Goal: Transaction & Acquisition: Purchase product/service

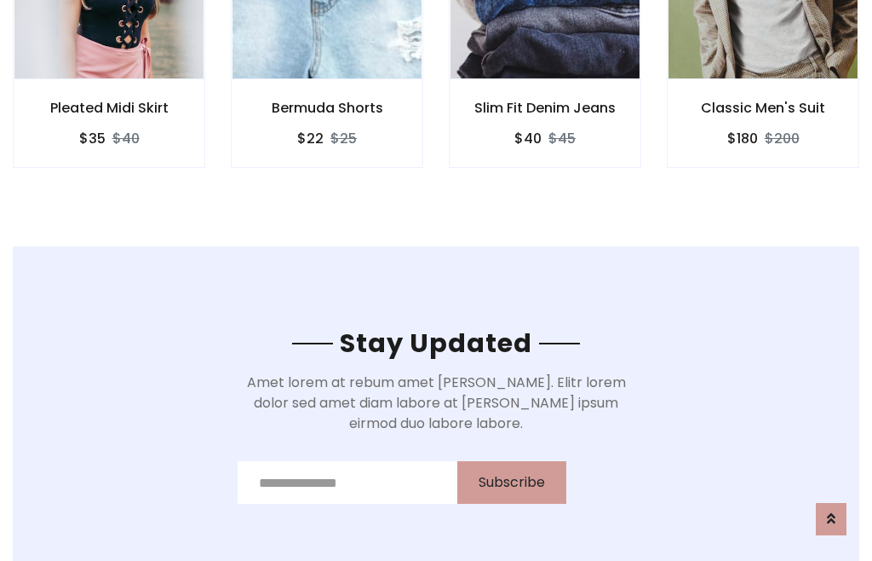
scroll to position [2566, 0]
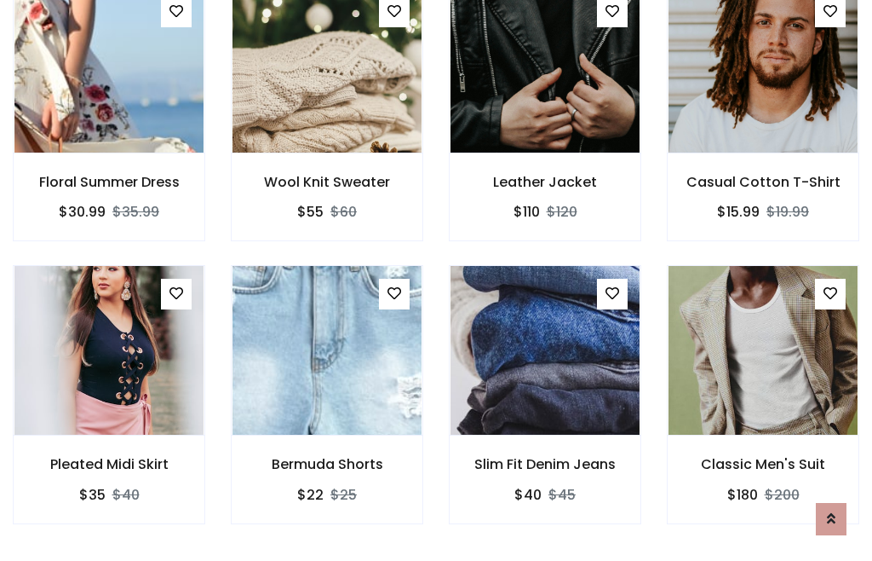
click at [436, 279] on div "Slim Fit Denim Jeans $40 $45" at bounding box center [545, 406] width 218 height 282
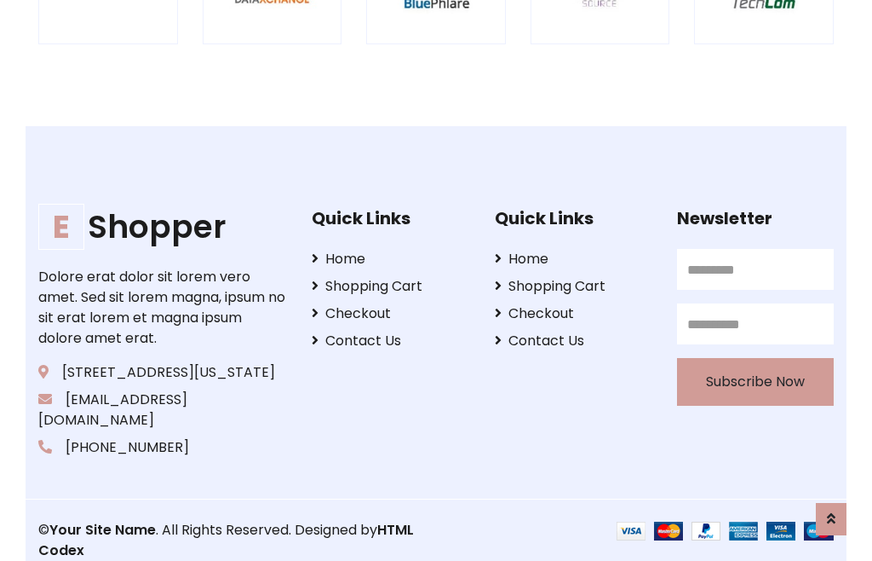
scroll to position [3244, 0]
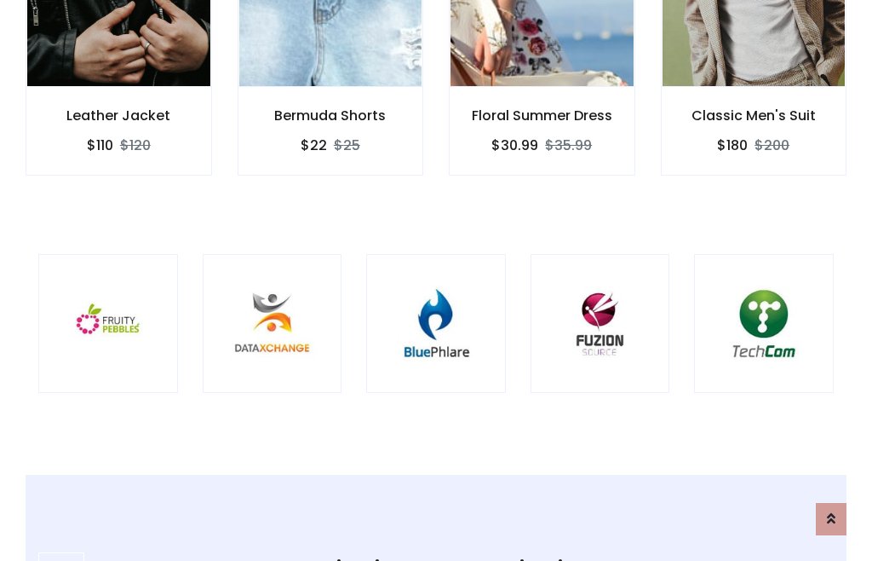
click at [436, 280] on img at bounding box center [436, 323] width 97 height 97
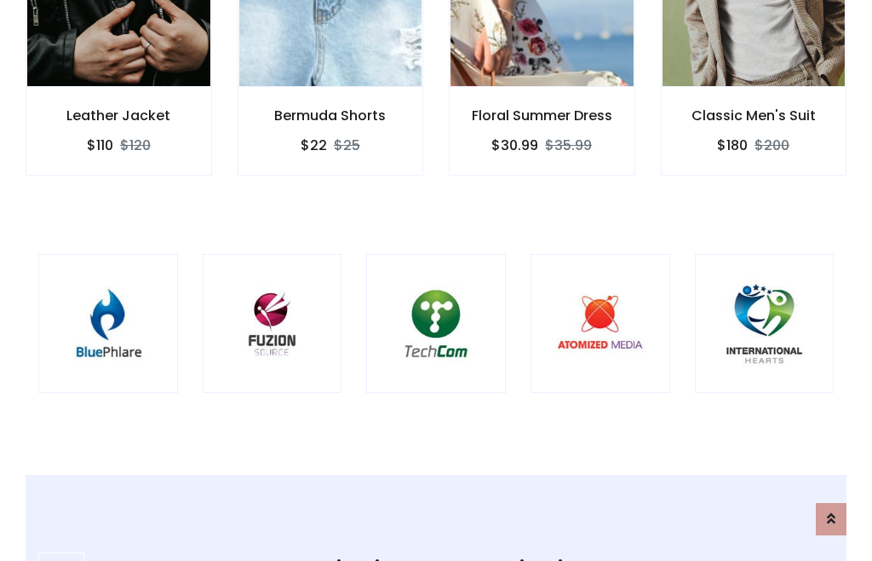
click at [436, 280] on img at bounding box center [436, 323] width 97 height 97
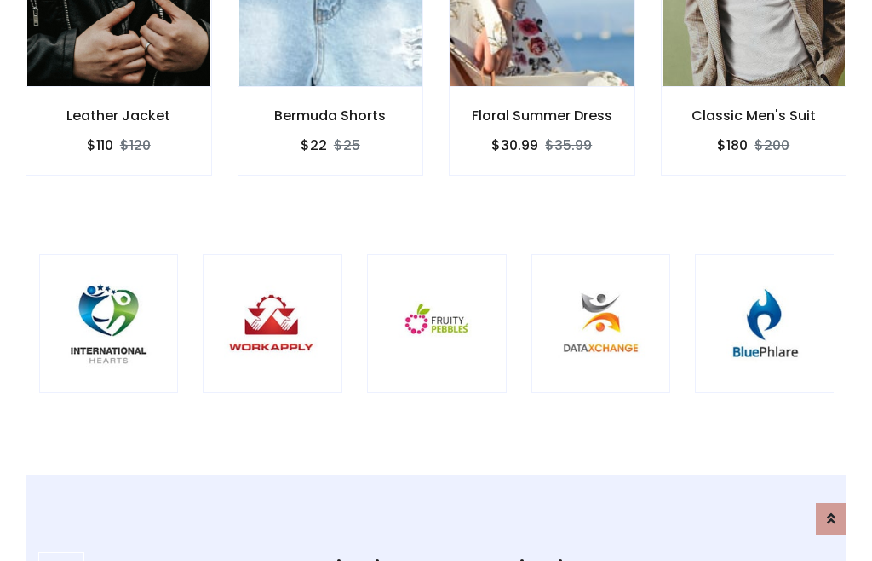
click at [436, 280] on img at bounding box center [437, 323] width 97 height 97
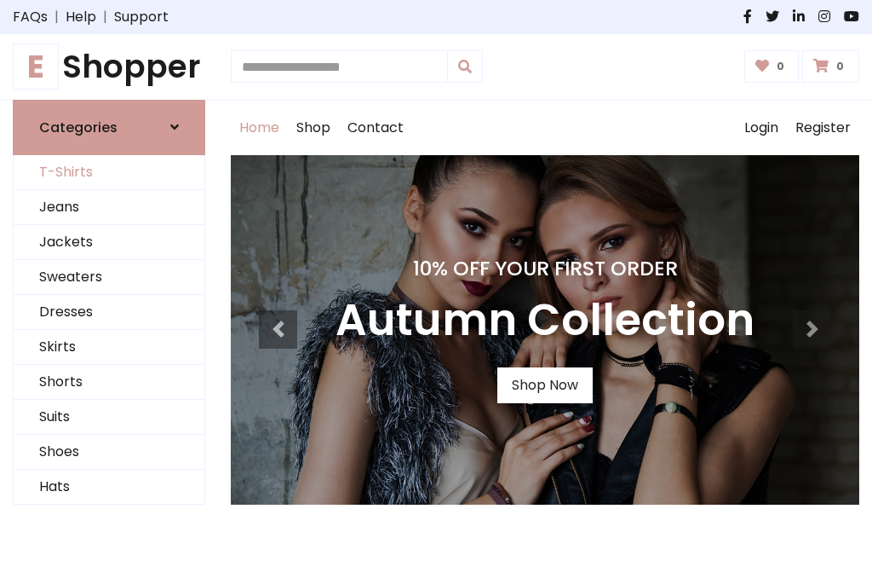
click at [109, 172] on link "T-Shirts" at bounding box center [109, 172] width 191 height 35
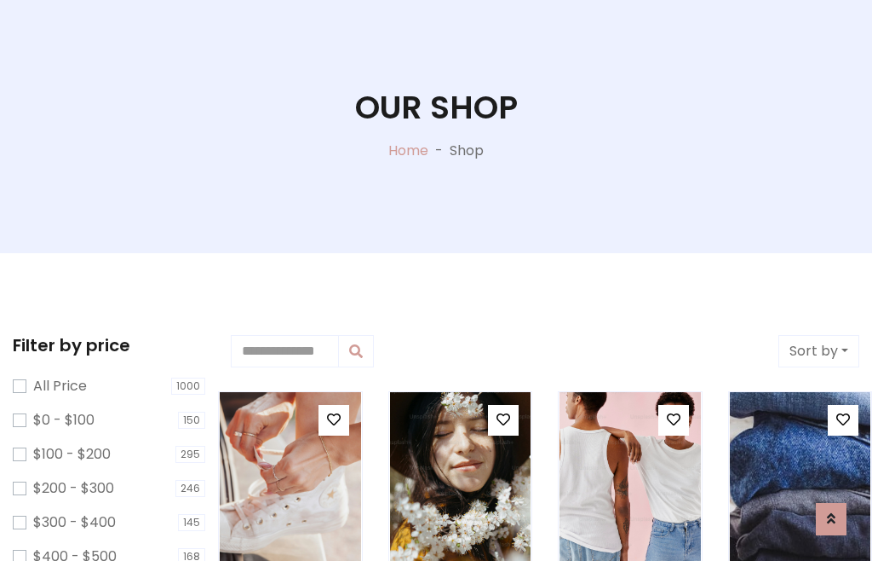
scroll to position [87, 0]
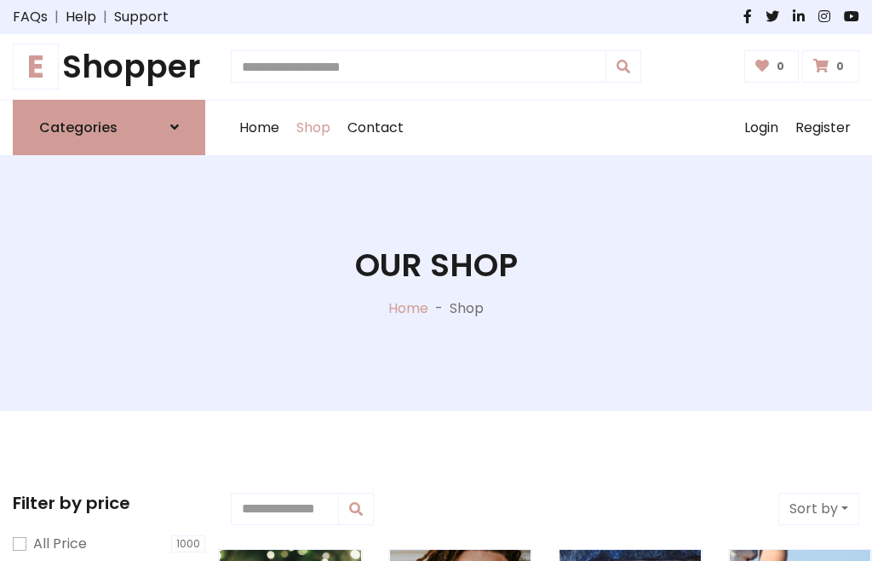
click at [109, 66] on h1 "E Shopper" at bounding box center [109, 67] width 193 height 38
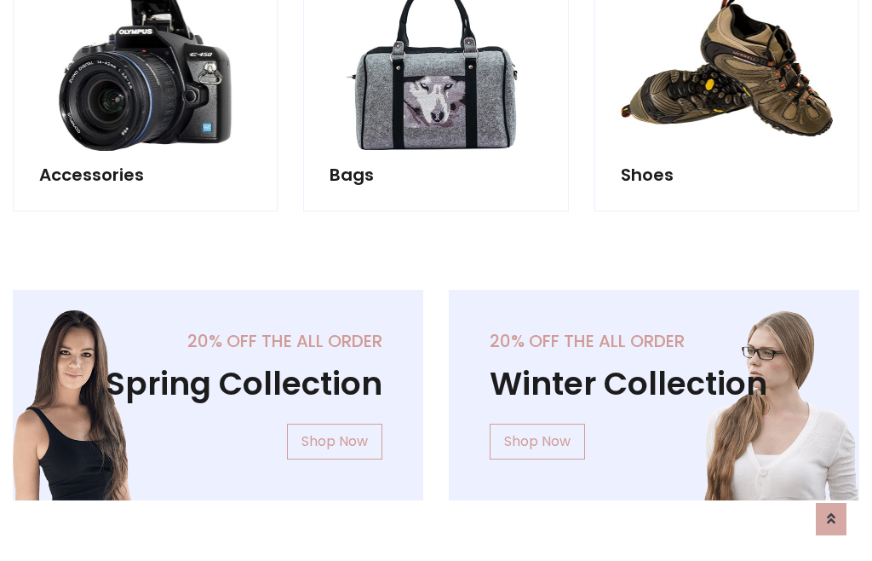
scroll to position [1655, 0]
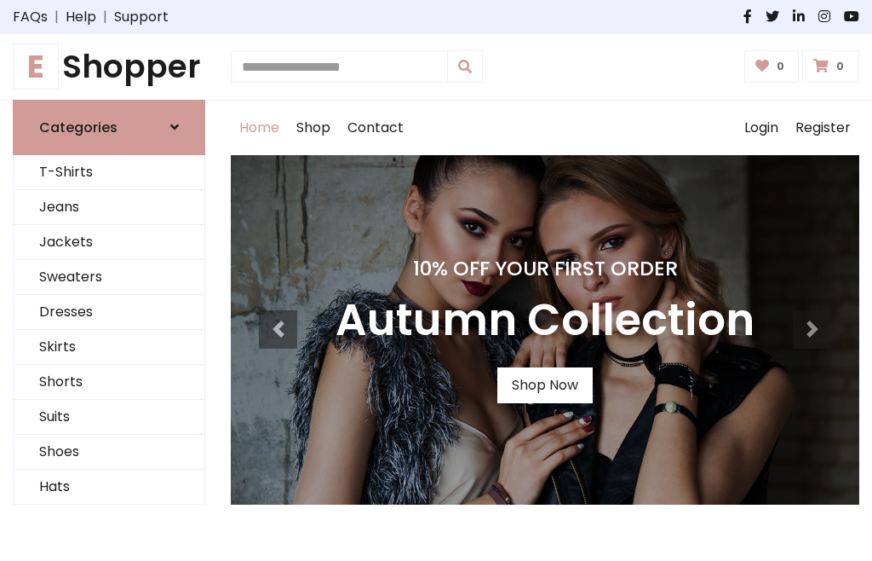
scroll to position [559, 0]
